Goal: Task Accomplishment & Management: Manage account settings

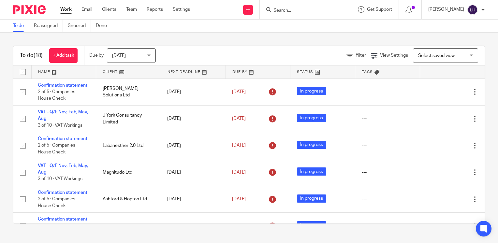
click at [296, 10] on input "Search" at bounding box center [302, 11] width 59 height 6
type input "w"
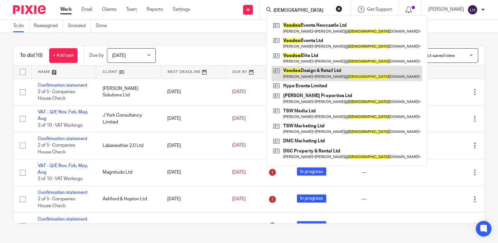
type input "[DEMOGRAPHIC_DATA]"
click at [320, 71] on link at bounding box center [346, 73] width 151 height 15
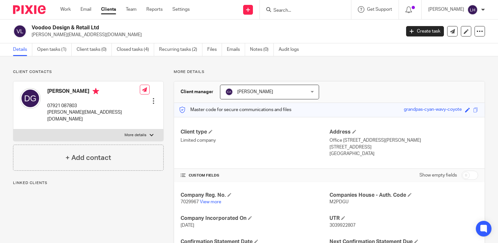
click at [189, 203] on span "7029967" at bounding box center [190, 202] width 18 height 5
copy p "7029967"
click at [333, 204] on span "M2PDGU" at bounding box center [338, 202] width 19 height 5
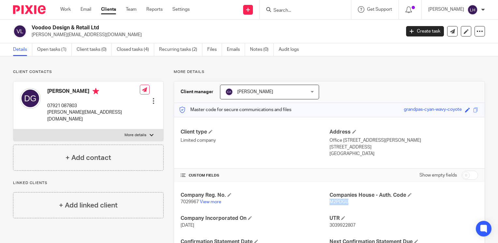
copy span "M2PDGU"
click at [69, 9] on link "Work" at bounding box center [65, 9] width 10 height 7
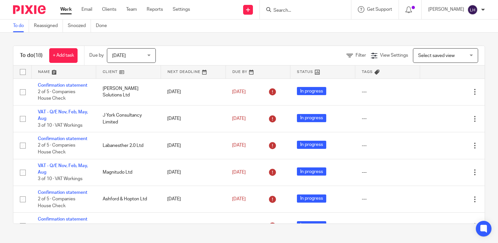
click at [296, 12] on input "Search" at bounding box center [302, 11] width 59 height 6
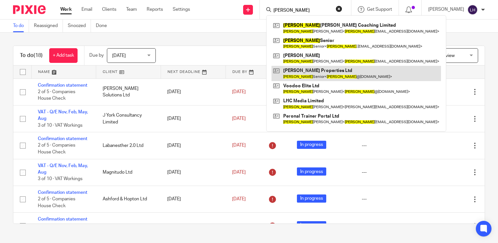
type input "lewis"
click at [317, 71] on link at bounding box center [355, 73] width 169 height 15
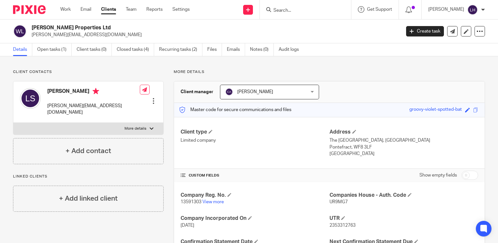
click at [304, 10] on input "Search" at bounding box center [302, 11] width 59 height 6
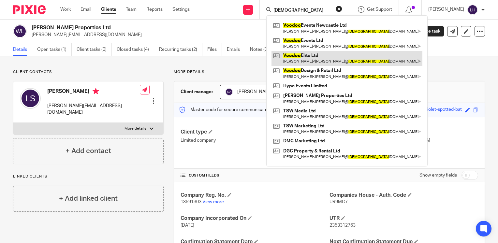
type input "[DEMOGRAPHIC_DATA]"
click at [320, 56] on link at bounding box center [346, 58] width 151 height 15
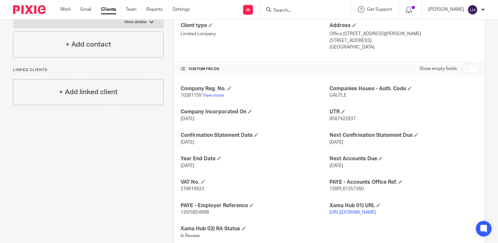
scroll to position [112, 0]
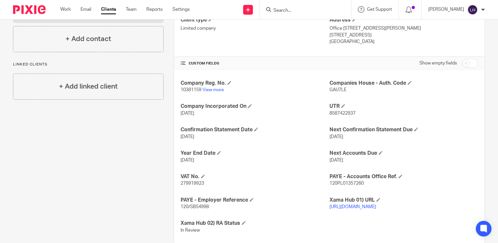
click at [198, 182] on span "279919923" at bounding box center [192, 183] width 23 height 5
copy span "279919923"
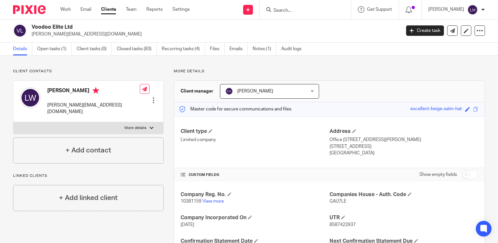
scroll to position [0, 0]
click at [66, 12] on link "Work" at bounding box center [65, 9] width 10 height 7
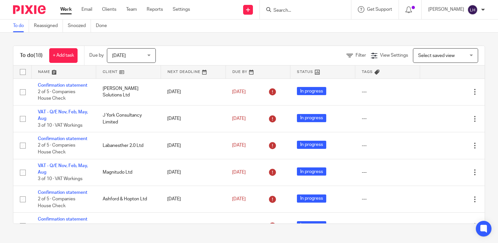
click at [297, 8] on input "Search" at bounding box center [302, 11] width 59 height 6
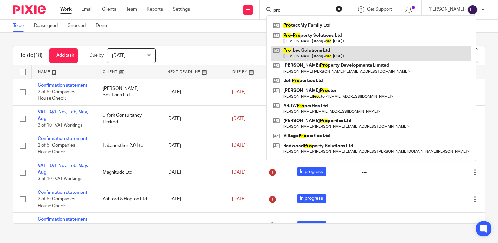
type input "pro"
click at [317, 50] on link at bounding box center [370, 53] width 199 height 15
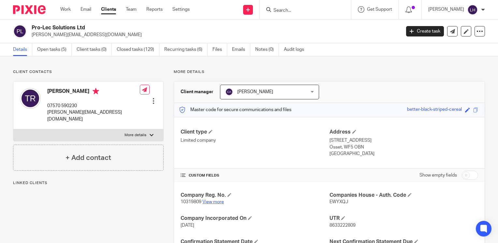
click at [216, 203] on link "View more" at bounding box center [213, 202] width 22 height 5
click at [302, 10] on input "Search" at bounding box center [302, 11] width 59 height 6
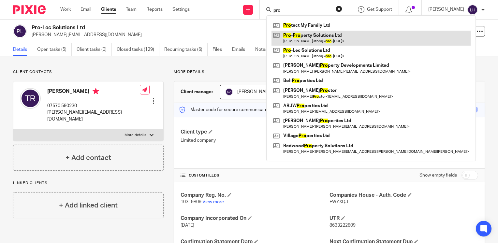
type input "pro"
click at [320, 34] on link at bounding box center [370, 38] width 199 height 15
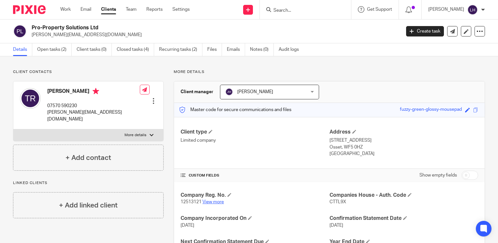
click at [215, 202] on link "View more" at bounding box center [213, 202] width 22 height 5
click at [64, 11] on link "Work" at bounding box center [65, 9] width 10 height 7
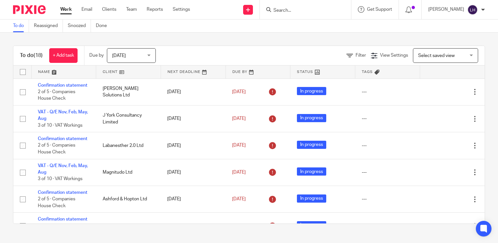
click at [303, 11] on input "Search" at bounding box center [302, 11] width 59 height 6
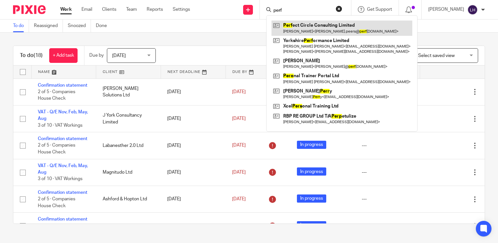
type input "perf"
click at [312, 26] on link at bounding box center [341, 28] width 141 height 15
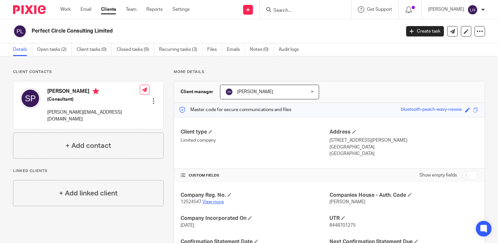
click at [218, 203] on link "View more" at bounding box center [213, 202] width 22 height 5
click at [299, 11] on input "Search" at bounding box center [302, 11] width 59 height 6
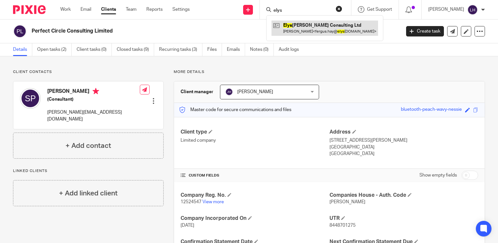
type input "elys"
click at [317, 23] on link at bounding box center [324, 28] width 107 height 15
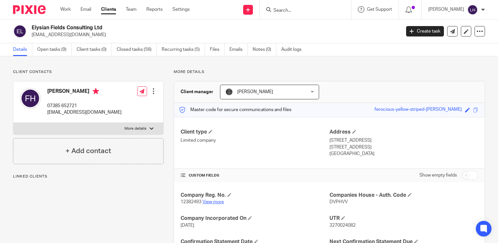
click at [213, 202] on link "View more" at bounding box center [213, 202] width 22 height 5
click at [292, 10] on input "Search" at bounding box center [302, 11] width 59 height 6
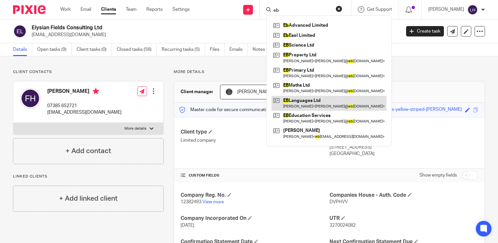
type input "eb"
click at [311, 97] on link at bounding box center [328, 103] width 115 height 15
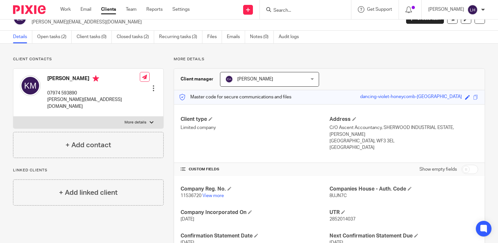
scroll to position [12, 0]
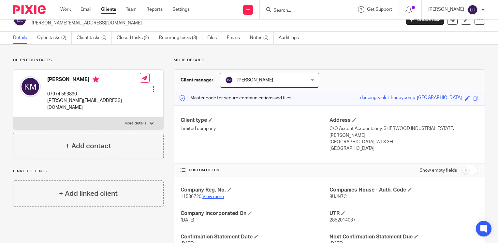
click at [219, 197] on link "View more" at bounding box center [213, 197] width 22 height 5
click at [291, 10] on input "Search" at bounding box center [302, 11] width 59 height 6
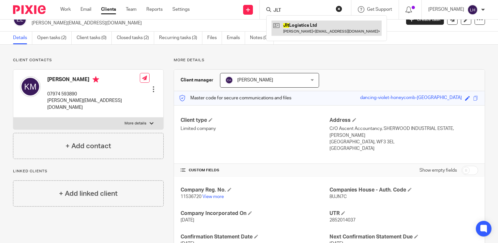
type input "JLT"
click at [315, 27] on link at bounding box center [326, 28] width 110 height 15
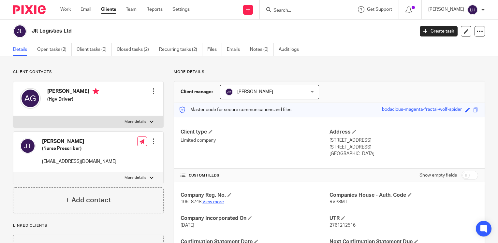
click at [219, 201] on link "View more" at bounding box center [213, 202] width 22 height 5
click at [314, 11] on input "Search" at bounding box center [302, 11] width 59 height 6
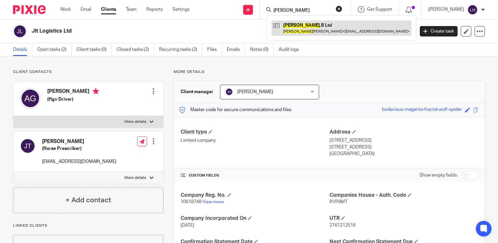
type input "[PERSON_NAME]"
click at [316, 24] on link at bounding box center [341, 28] width 140 height 15
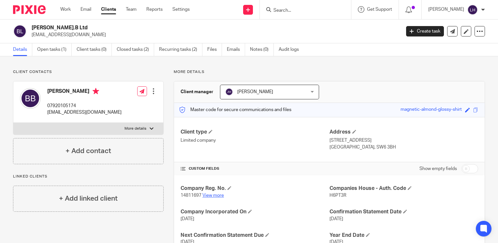
click at [212, 196] on link "View more" at bounding box center [213, 195] width 22 height 5
click at [295, 9] on input "Search" at bounding box center [302, 11] width 59 height 6
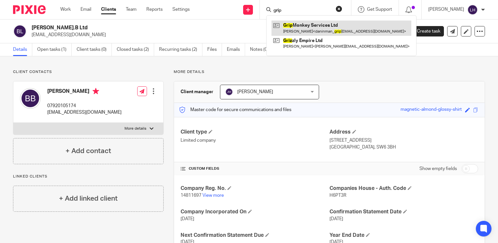
type input "grip"
click at [309, 24] on link at bounding box center [341, 28] width 140 height 15
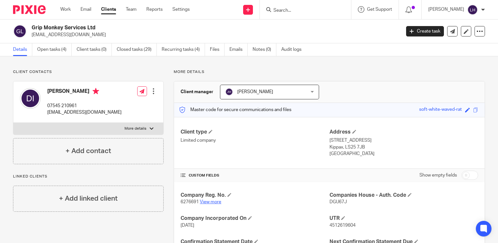
click at [216, 203] on link "View more" at bounding box center [211, 202] width 22 height 5
click at [303, 11] on input "Search" at bounding box center [302, 11] width 59 height 6
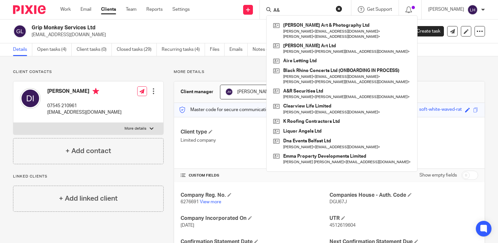
type input "A"
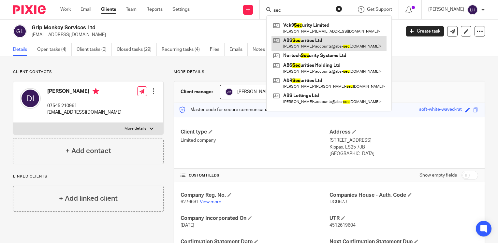
type input "sec"
click at [312, 40] on link at bounding box center [328, 43] width 115 height 15
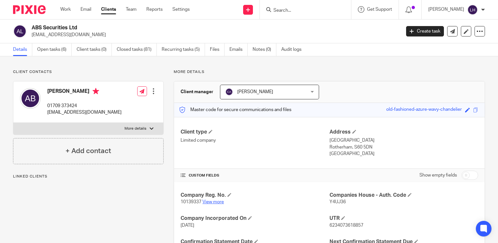
click at [215, 202] on link "View more" at bounding box center [213, 202] width 22 height 5
click at [292, 11] on input "Search" at bounding box center [302, 11] width 59 height 6
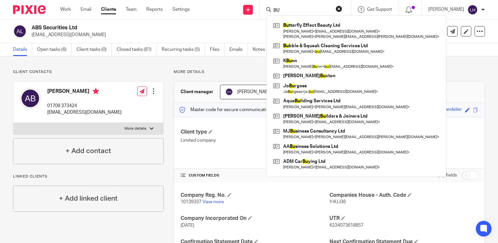
type input "B"
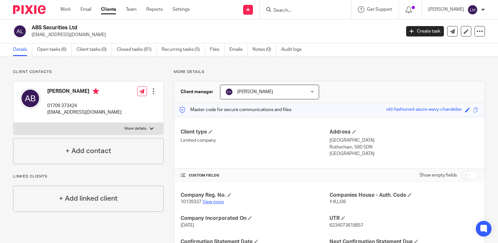
click at [216, 201] on link "View more" at bounding box center [213, 202] width 22 height 5
click at [303, 10] on input "Search" at bounding box center [302, 11] width 59 height 6
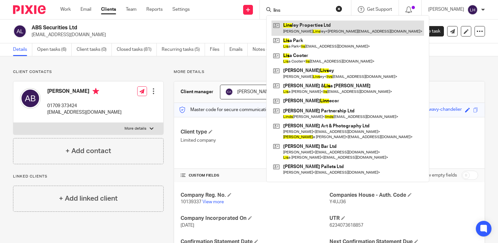
type input "lins"
click at [316, 25] on link at bounding box center [347, 28] width 152 height 15
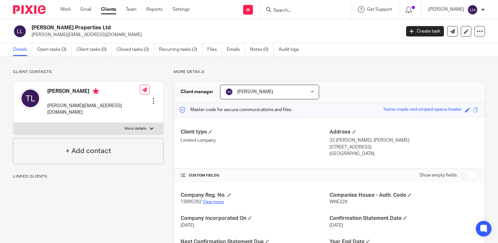
click at [218, 201] on link "View more" at bounding box center [213, 202] width 22 height 5
click at [312, 10] on input "Search" at bounding box center [302, 11] width 59 height 6
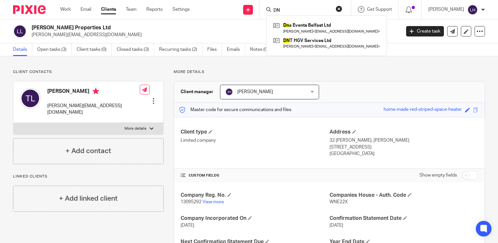
type input "D"
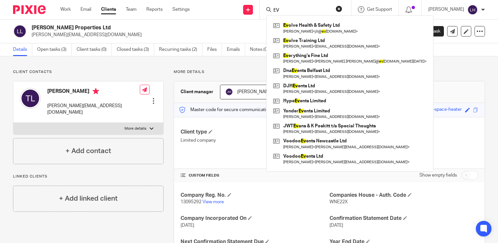
type input "E"
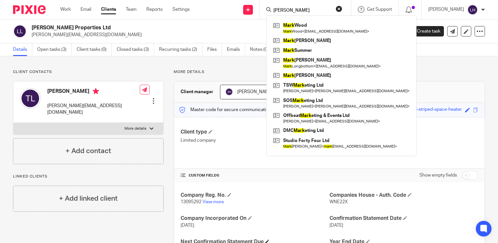
type input "MARK"
click at [217, 202] on link "View more" at bounding box center [213, 202] width 22 height 5
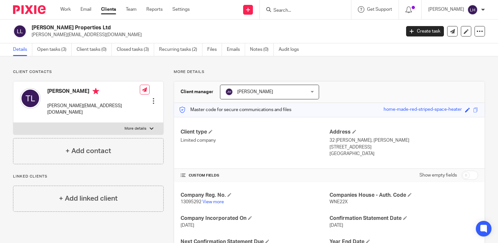
click at [304, 11] on input "Search" at bounding box center [302, 11] width 59 height 6
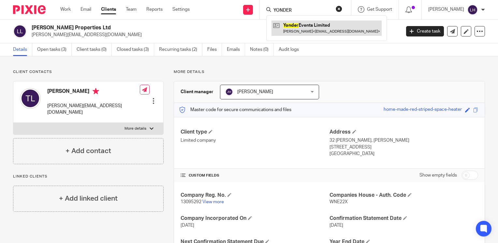
type input "YONDER"
click at [309, 23] on link at bounding box center [326, 28] width 110 height 15
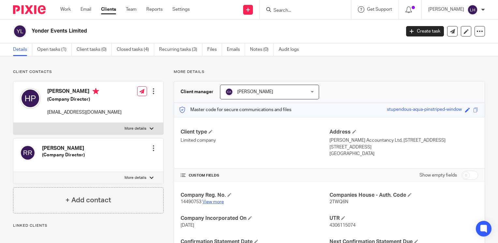
click at [208, 202] on link "View more" at bounding box center [213, 202] width 22 height 5
click at [295, 10] on input "Search" at bounding box center [302, 11] width 59 height 6
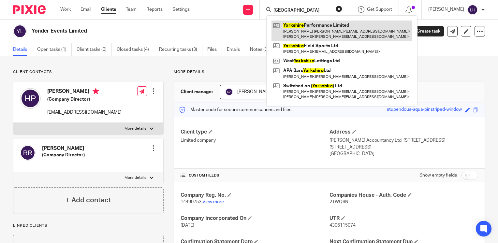
type input "[GEOGRAPHIC_DATA]"
click at [302, 25] on link at bounding box center [341, 31] width 141 height 20
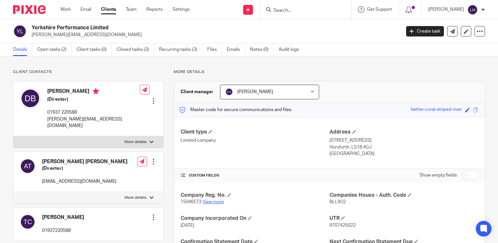
click at [215, 202] on link "View more" at bounding box center [213, 202] width 22 height 5
click at [290, 10] on input "Search" at bounding box center [302, 11] width 59 height 6
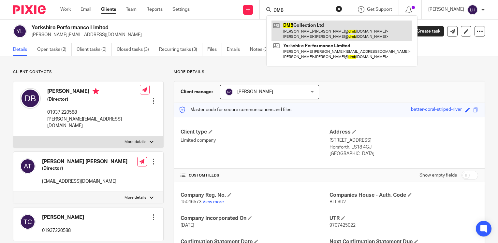
type input "DMB"
click at [304, 28] on link at bounding box center [341, 31] width 141 height 20
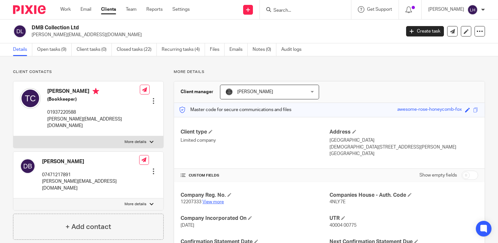
click at [211, 201] on link "View more" at bounding box center [213, 202] width 22 height 5
click at [299, 10] on input "Search" at bounding box center [302, 11] width 59 height 6
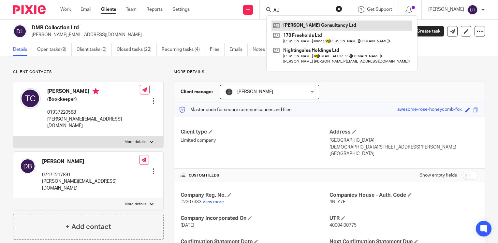
type input "AJ"
click at [310, 25] on link at bounding box center [341, 26] width 141 height 10
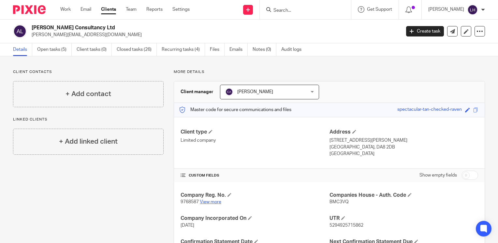
click at [212, 204] on link "View more" at bounding box center [211, 202] width 22 height 5
click at [290, 9] on input "Search" at bounding box center [302, 11] width 59 height 6
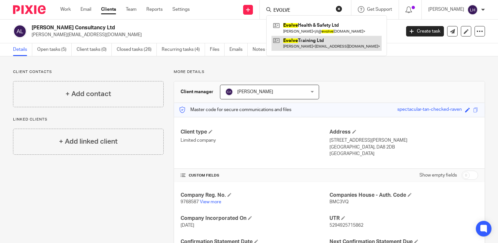
type input "EVOLVE"
click at [314, 43] on link at bounding box center [326, 43] width 110 height 15
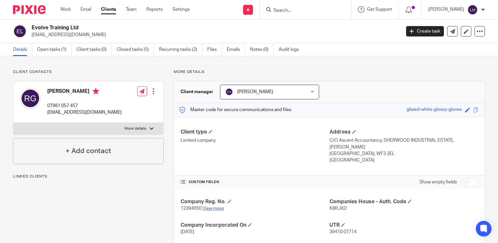
click at [216, 208] on link "View more" at bounding box center [213, 208] width 22 height 5
click at [299, 9] on input "Search" at bounding box center [302, 11] width 59 height 6
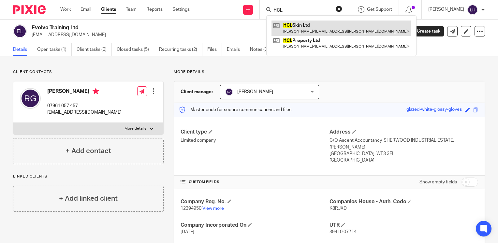
type input "HCL"
click at [309, 24] on link at bounding box center [341, 28] width 140 height 15
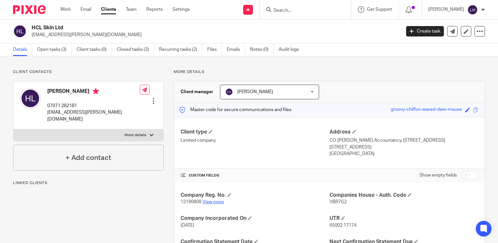
click at [217, 203] on link "View more" at bounding box center [213, 202] width 22 height 5
click at [304, 9] on input "Search" at bounding box center [302, 11] width 59 height 6
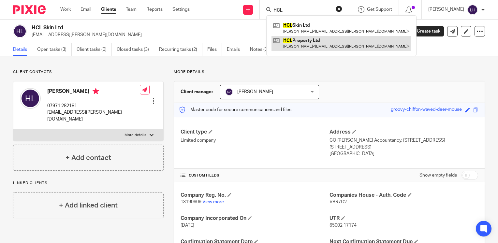
type input "HCL"
click at [318, 37] on link at bounding box center [341, 43] width 140 height 15
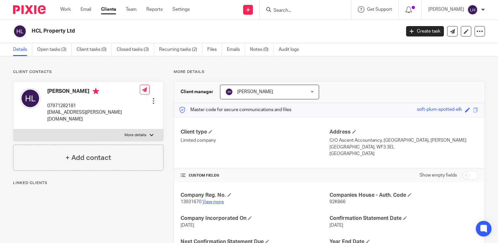
click at [217, 202] on link "View more" at bounding box center [213, 202] width 22 height 5
click at [301, 10] on input "Search" at bounding box center [302, 11] width 59 height 6
type input "giraffe"
click button "submit" at bounding box center [0, 0] width 0 height 0
click at [309, 24] on link at bounding box center [311, 26] width 81 height 10
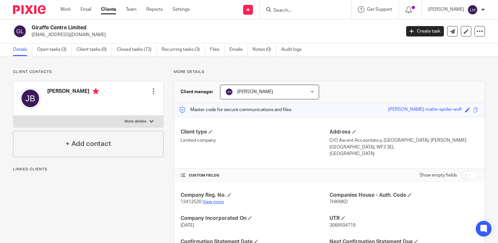
click at [218, 202] on link "View more" at bounding box center [213, 202] width 22 height 5
click at [293, 10] on input "Search" at bounding box center [302, 11] width 59 height 6
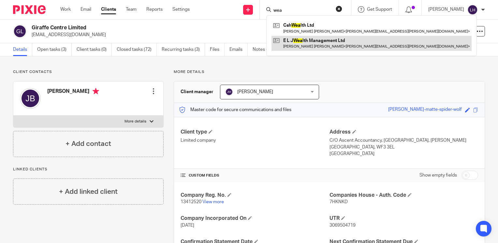
type input "wea"
click at [309, 42] on link at bounding box center [371, 43] width 200 height 15
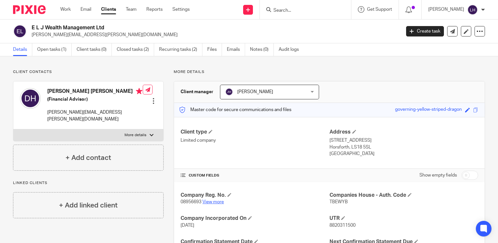
click at [216, 202] on link "View more" at bounding box center [213, 202] width 22 height 5
click at [297, 10] on input "Search" at bounding box center [302, 11] width 59 height 6
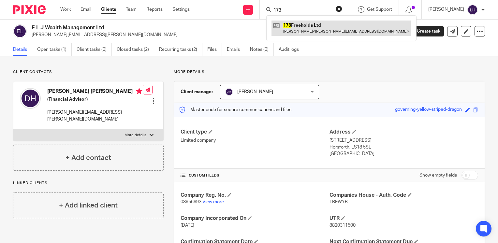
type input "173"
click at [312, 24] on link at bounding box center [341, 28] width 140 height 15
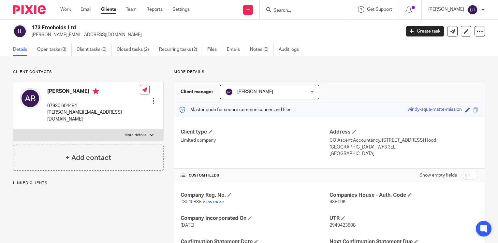
click at [296, 11] on input "Search" at bounding box center [302, 11] width 59 height 6
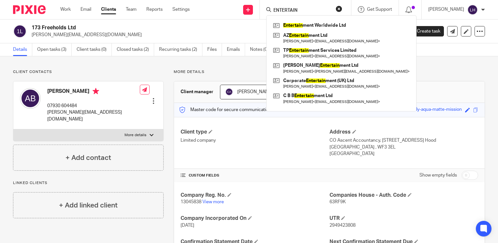
type input "ENTERTAIN"
click button "submit" at bounding box center [0, 0] width 0 height 0
click at [332, 25] on link at bounding box center [341, 26] width 140 height 10
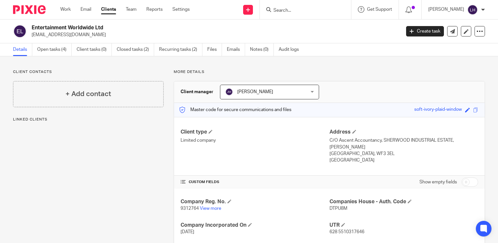
click at [215, 205] on p "9312764 View more" at bounding box center [255, 208] width 149 height 7
click at [215, 210] on link "View more" at bounding box center [211, 208] width 22 height 5
click at [298, 10] on input "Search" at bounding box center [302, 11] width 59 height 6
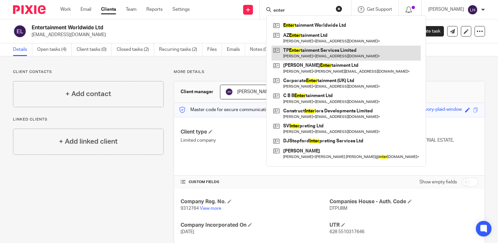
type input "enter"
click at [322, 50] on link at bounding box center [345, 53] width 149 height 15
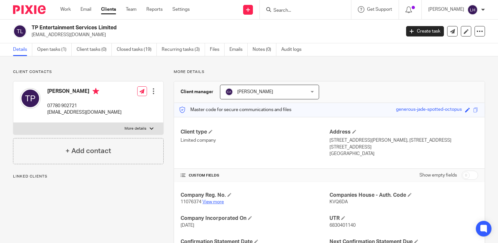
click at [214, 202] on link "View more" at bounding box center [213, 202] width 22 height 5
click at [294, 9] on input "Search" at bounding box center [302, 11] width 59 height 6
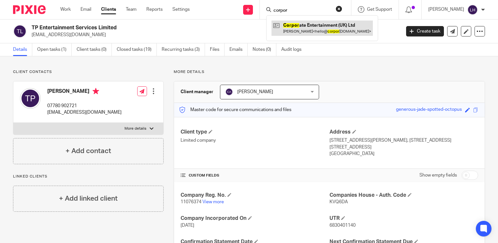
type input "corpor"
click at [313, 29] on link at bounding box center [321, 28] width 101 height 15
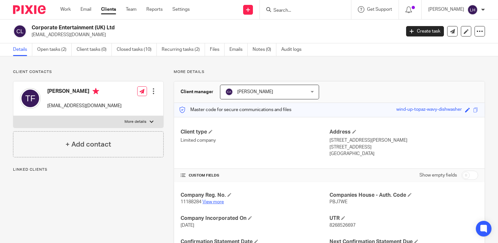
click at [216, 202] on link "View more" at bounding box center [213, 202] width 22 height 5
click at [292, 9] on input "Search" at bounding box center [302, 11] width 59 height 6
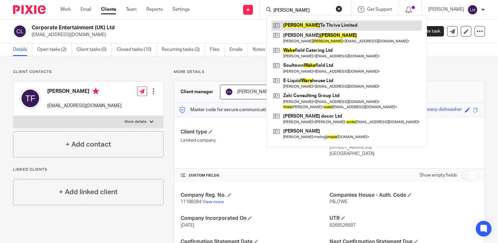
type input "wade"
click at [312, 27] on link at bounding box center [346, 26] width 150 height 10
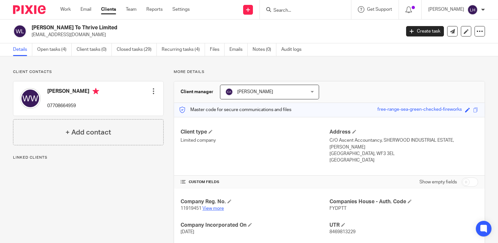
click at [218, 209] on link "View more" at bounding box center [213, 208] width 22 height 5
click at [302, 11] on input "Search" at bounding box center [302, 11] width 59 height 6
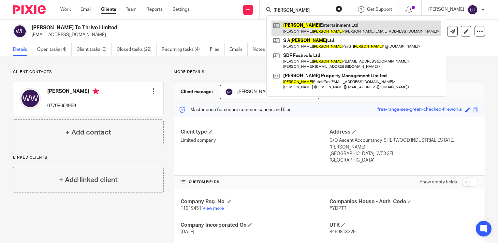
type input "[PERSON_NAME]"
click at [308, 23] on link at bounding box center [355, 28] width 169 height 15
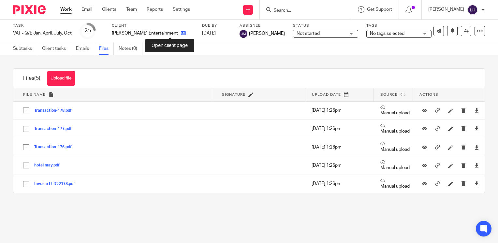
click at [181, 35] on icon at bounding box center [183, 33] width 5 height 5
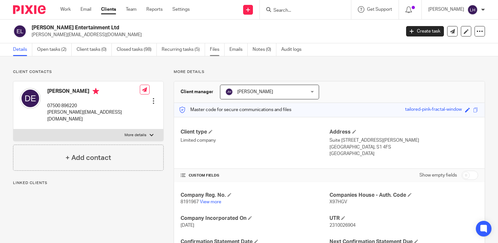
click at [216, 50] on link "Files" at bounding box center [217, 49] width 15 height 13
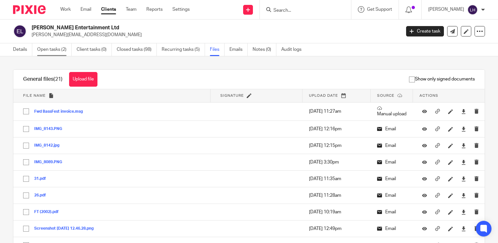
click at [60, 49] on link "Open tasks (2)" at bounding box center [54, 49] width 35 height 13
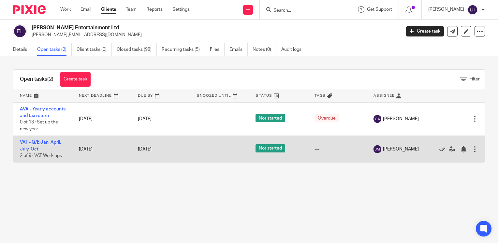
click at [51, 149] on link "VAT - Q/E Jan, April, July, Oct" at bounding box center [40, 145] width 41 height 11
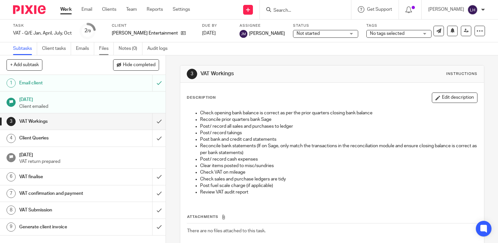
click at [108, 49] on link "Files" at bounding box center [106, 48] width 15 height 13
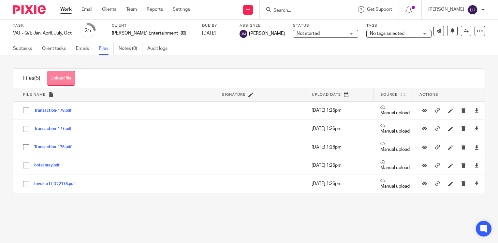
click at [70, 81] on button "Upload file" at bounding box center [61, 78] width 28 height 15
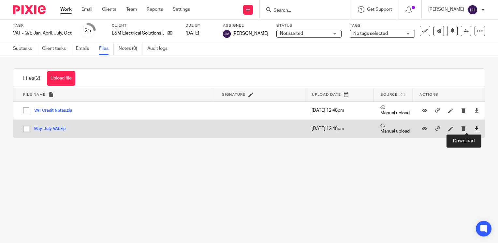
click at [474, 128] on icon at bounding box center [476, 128] width 5 height 5
click at [283, 127] on td at bounding box center [258, 129] width 93 height 18
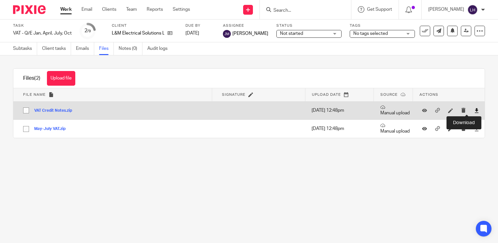
click at [474, 109] on icon at bounding box center [476, 110] width 5 height 5
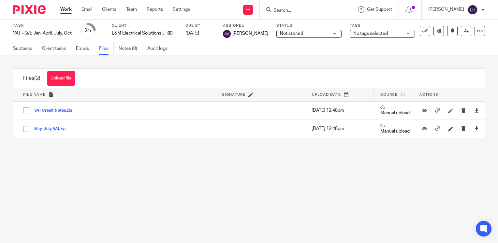
click at [95, 158] on main "Task VAT - Q/E Jan, April, July, Oct Save VAT - Q/E Jan, April, July, Oct 2 /9 …" at bounding box center [249, 121] width 498 height 243
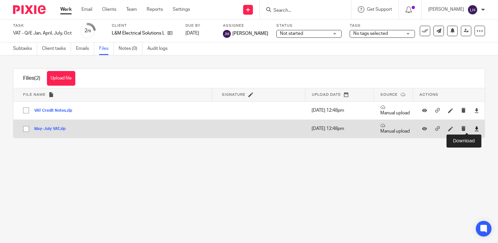
click at [474, 130] on icon at bounding box center [476, 128] width 5 height 5
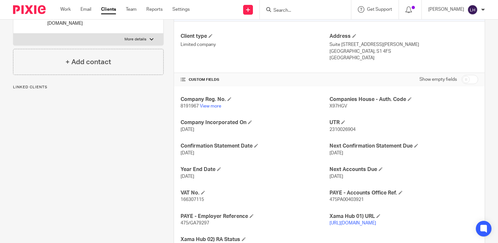
scroll to position [96, 0]
click at [190, 199] on span "166307115" at bounding box center [192, 199] width 23 height 5
copy span "166307115"
click at [297, 10] on input "Search" at bounding box center [302, 11] width 59 height 6
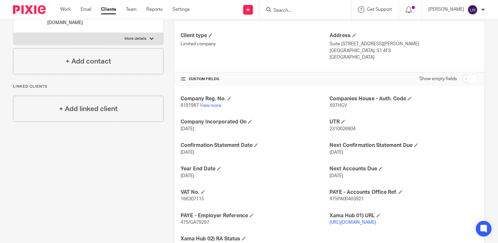
type input "k"
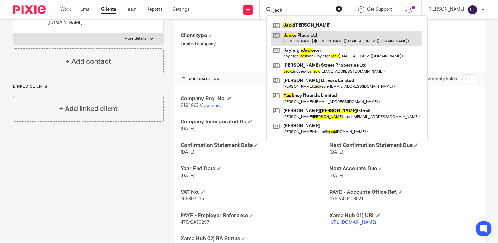
type input "jack"
click at [310, 34] on link at bounding box center [346, 38] width 151 height 15
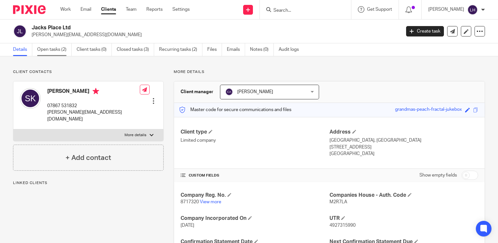
click at [60, 48] on link "Open tasks (2)" at bounding box center [54, 49] width 35 height 13
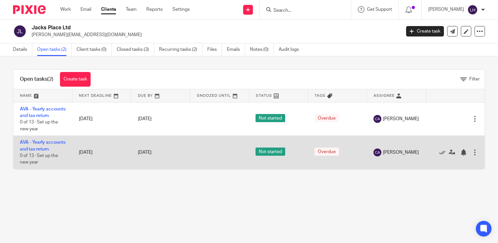
click at [49, 151] on link "AVA - Yearly accounts and tax return" at bounding box center [43, 145] width 46 height 11
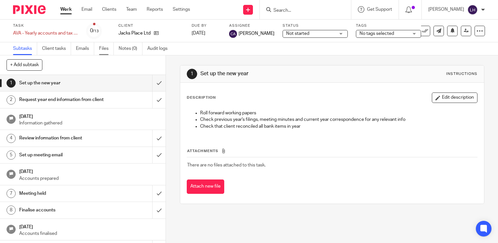
click at [102, 49] on link "Files" at bounding box center [106, 48] width 15 height 13
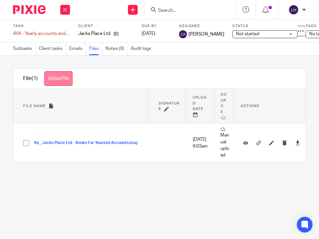
click at [69, 80] on button "Upload file" at bounding box center [58, 78] width 28 height 15
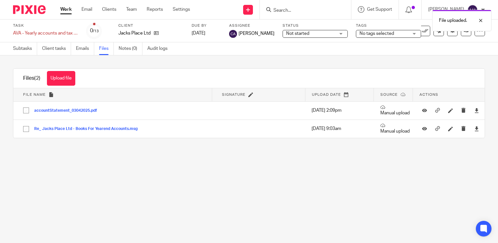
click at [64, 9] on link "Work" at bounding box center [65, 9] width 11 height 7
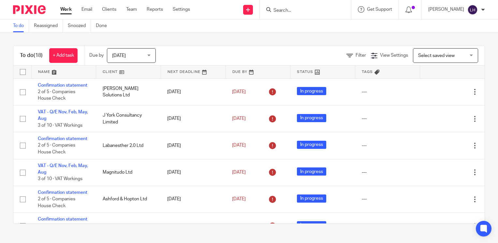
click at [297, 11] on input "Search" at bounding box center [302, 11] width 59 height 6
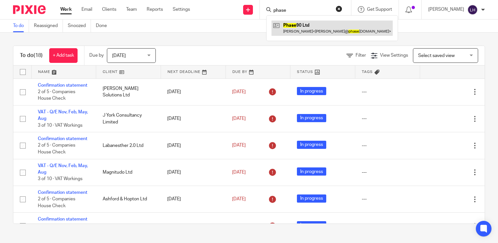
type input "phase"
click at [305, 24] on link at bounding box center [331, 28] width 121 height 15
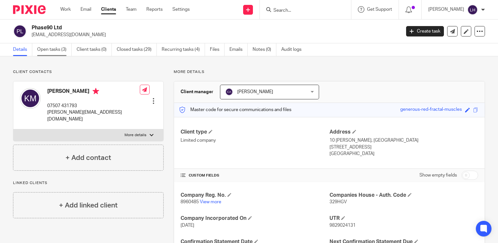
click at [55, 51] on link "Open tasks (3)" at bounding box center [54, 49] width 35 height 13
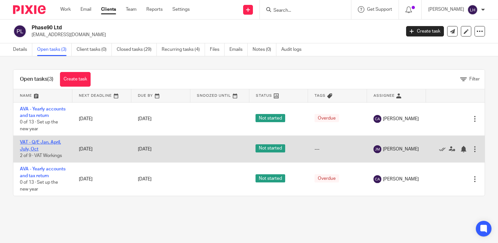
click at [54, 149] on link "VAT - Q/E Jan, April, July, Oct" at bounding box center [40, 145] width 41 height 11
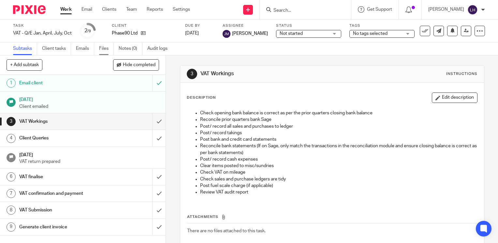
click at [106, 49] on link "Files" at bounding box center [106, 48] width 15 height 13
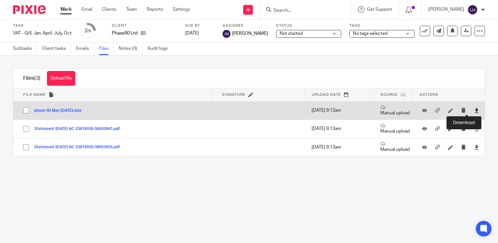
click at [474, 111] on icon at bounding box center [476, 110] width 5 height 5
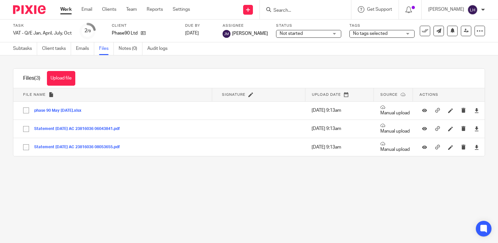
click at [247, 172] on main "Task VAT - Q/E Jan, April, July, Oct Save VAT - Q/E Jan, April, July, [DATE] /9…" at bounding box center [249, 121] width 498 height 243
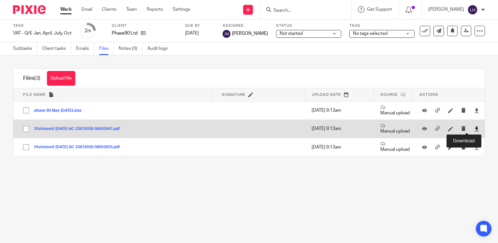
click at [474, 127] on icon at bounding box center [476, 128] width 5 height 5
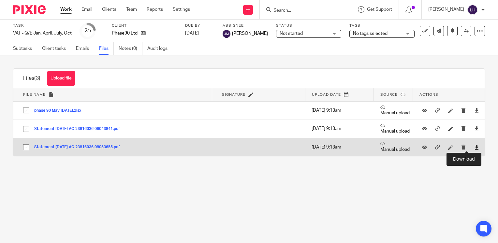
click at [474, 146] on icon at bounding box center [476, 147] width 5 height 5
